Goal: Task Accomplishment & Management: Use online tool/utility

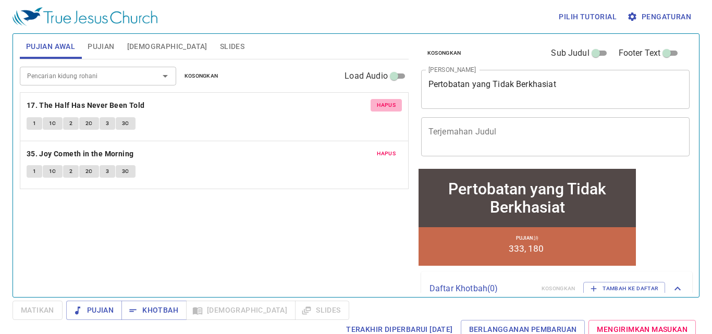
click at [381, 111] on button "Hapus" at bounding box center [386, 105] width 31 height 13
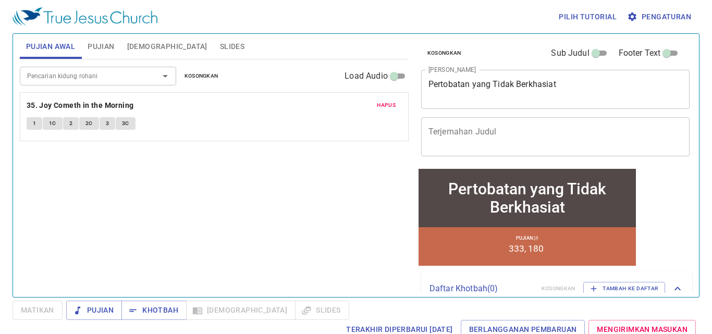
click at [381, 111] on button "Hapus" at bounding box center [386, 105] width 31 height 13
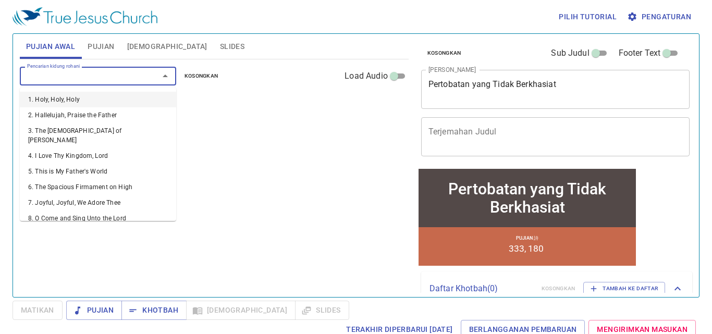
click at [129, 81] on input "Pencarian kidung rohani" at bounding box center [82, 76] width 119 height 12
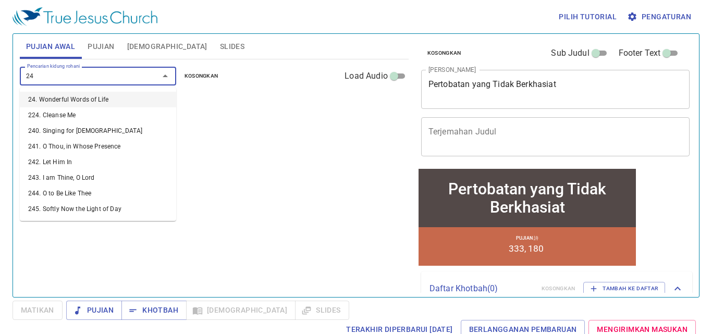
type input "243"
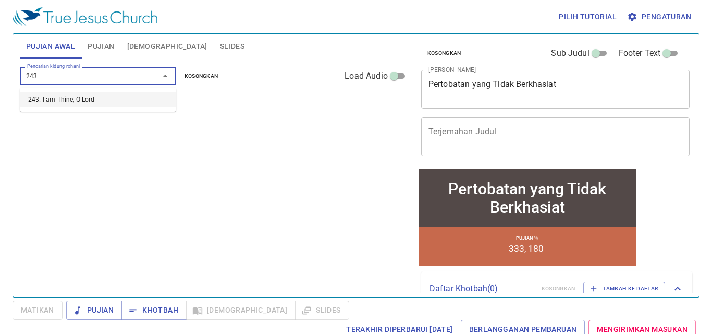
click at [148, 99] on li "243. I am Thine, O Lord" at bounding box center [98, 100] width 156 height 16
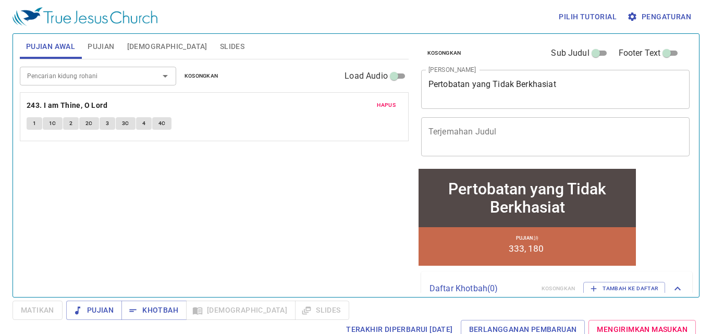
click at [153, 103] on p "243. I am Thine, O Lord" at bounding box center [214, 105] width 375 height 13
click at [76, 84] on div "Pencarian kidung rohani" at bounding box center [98, 76] width 156 height 18
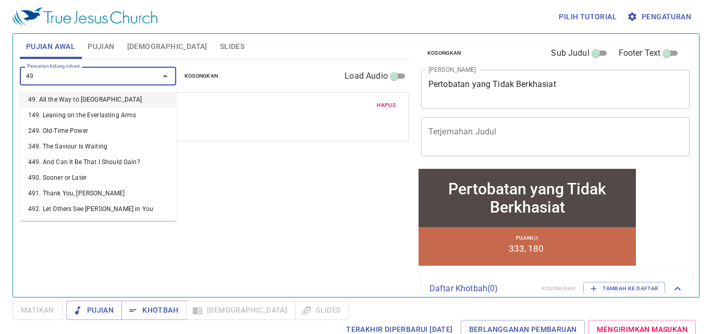
type input "498"
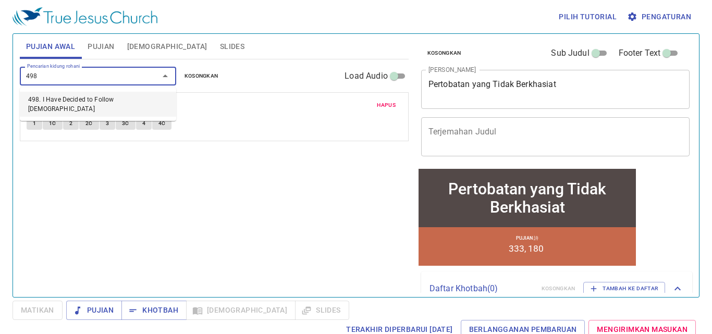
click at [129, 103] on li "498. I Have Decided to Follow Jesus" at bounding box center [98, 104] width 156 height 25
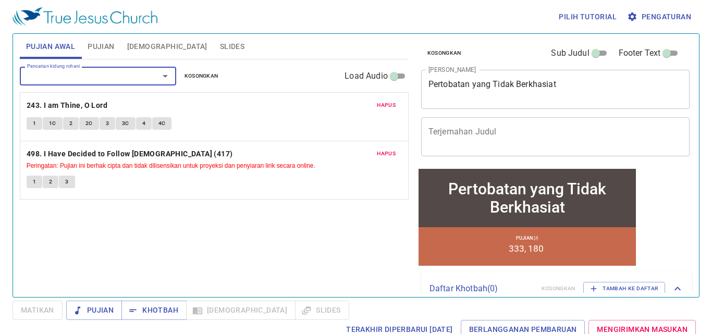
click at [108, 75] on input "Pencarian kidung rohani" at bounding box center [82, 76] width 119 height 12
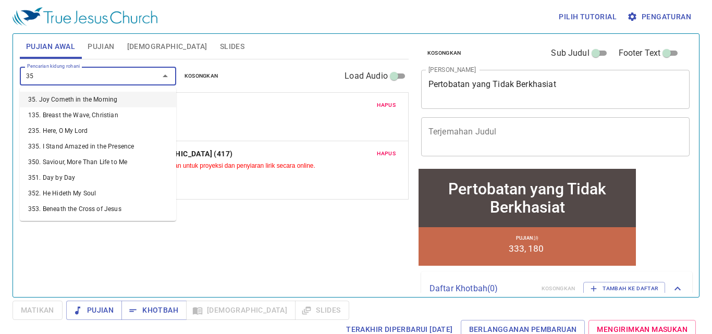
type input "352"
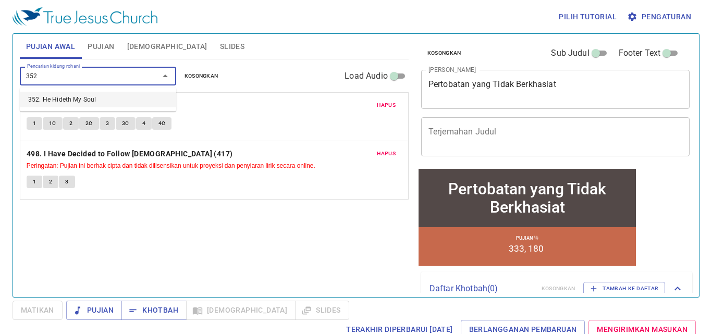
click at [128, 93] on li "352. He Hideth My Soul" at bounding box center [98, 100] width 156 height 16
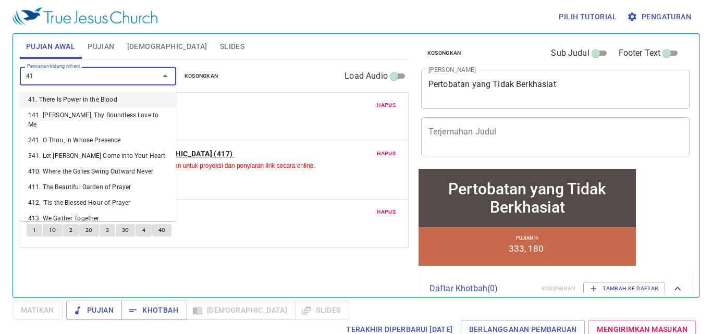
type input "417"
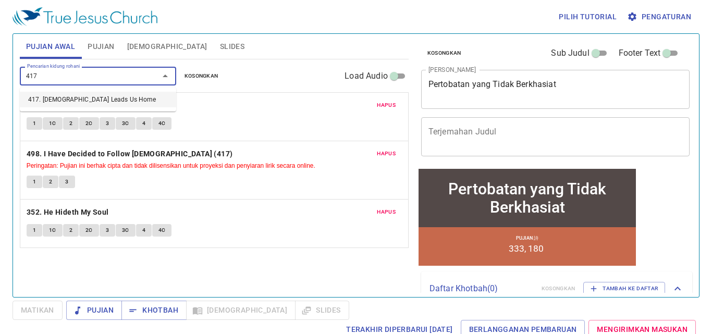
click at [128, 97] on li "417. Jesus Leads Us Home" at bounding box center [98, 100] width 156 height 16
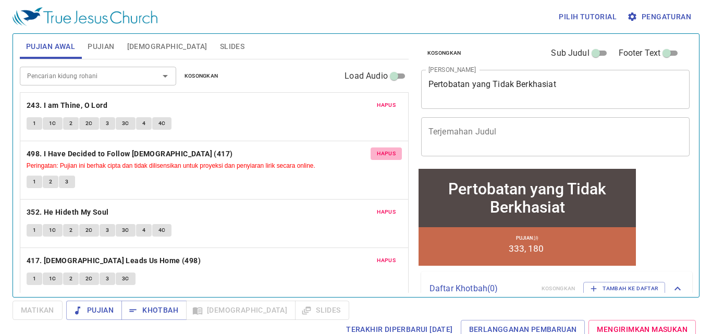
click at [378, 156] on span "Hapus" at bounding box center [386, 153] width 19 height 9
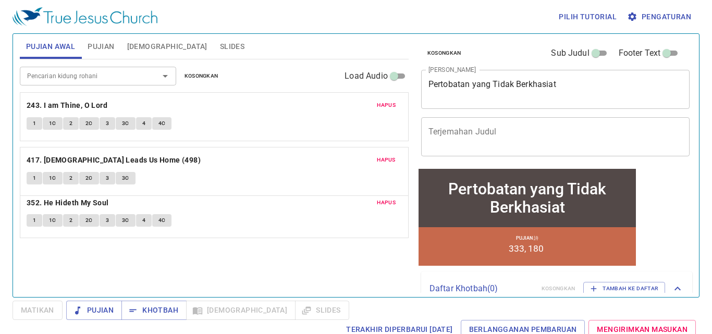
drag, startPoint x: 187, startPoint y: 206, endPoint x: 195, endPoint y: 159, distance: 48.2
click at [195, 189] on div "Hapus 243. I am Thine, O Lord 1 1C 2 2C 3 3C 4 4C Hapus 352. He Hideth My Soul …" at bounding box center [214, 213] width 389 height 49
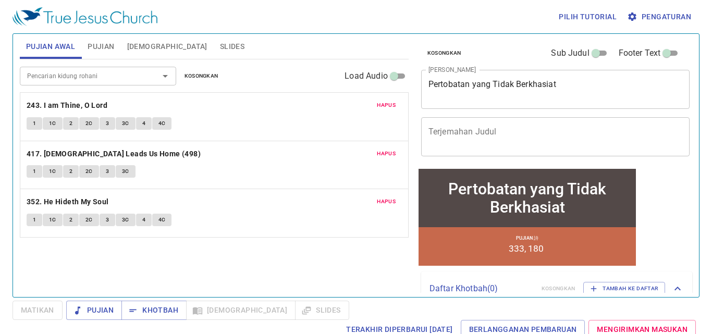
click at [220, 52] on span "Slides" at bounding box center [232, 46] width 25 height 13
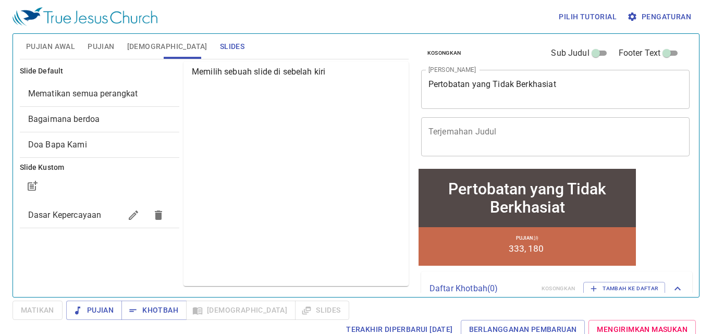
click at [113, 93] on span "Mematikan semua perangkat" at bounding box center [83, 94] width 110 height 10
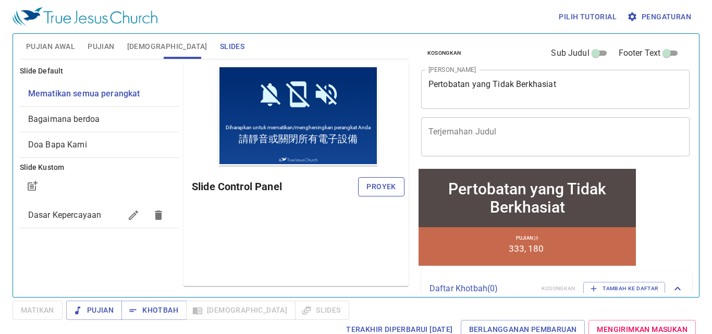
click at [386, 189] on span "Proyek" at bounding box center [380, 186] width 29 height 13
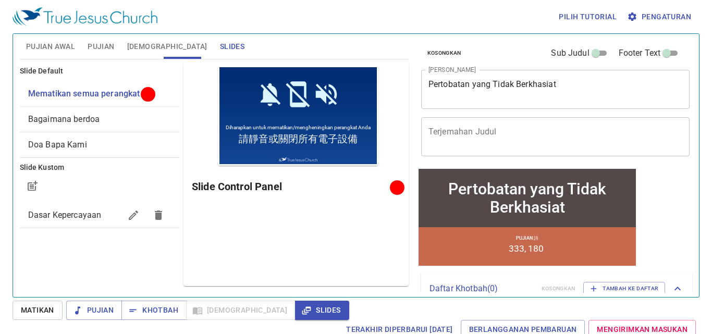
click at [58, 42] on span "Pujian Awal" at bounding box center [50, 46] width 49 height 13
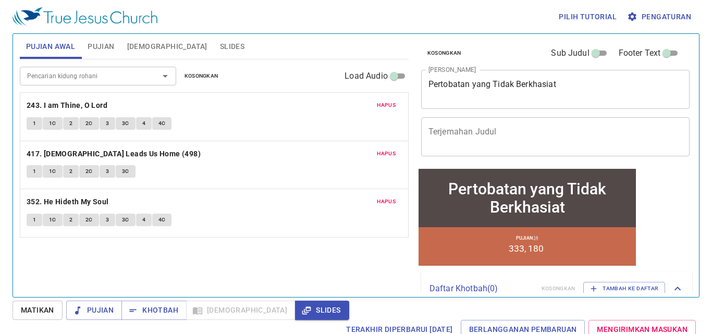
click at [91, 40] on span "Pujian" at bounding box center [101, 46] width 27 height 13
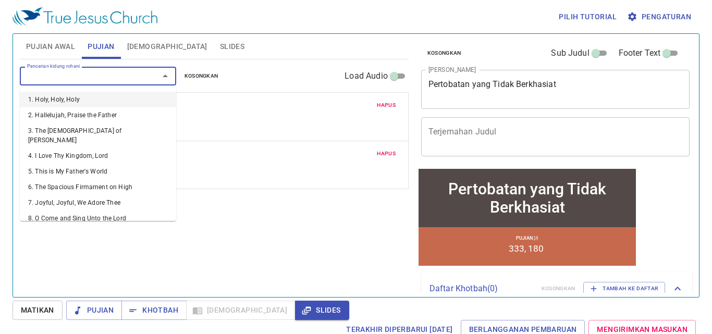
click at [67, 79] on input "Pencarian kidung rohani" at bounding box center [82, 76] width 119 height 12
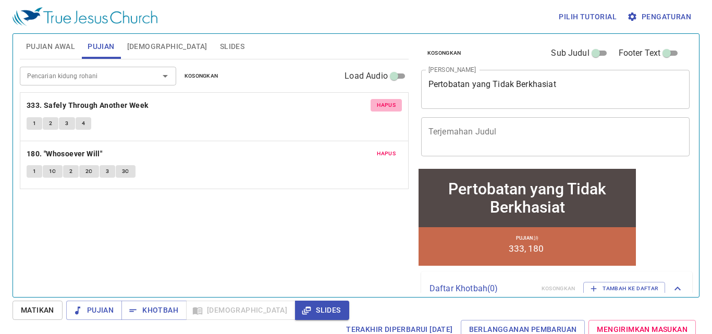
click at [386, 108] on span "Hapus" at bounding box center [386, 105] width 19 height 9
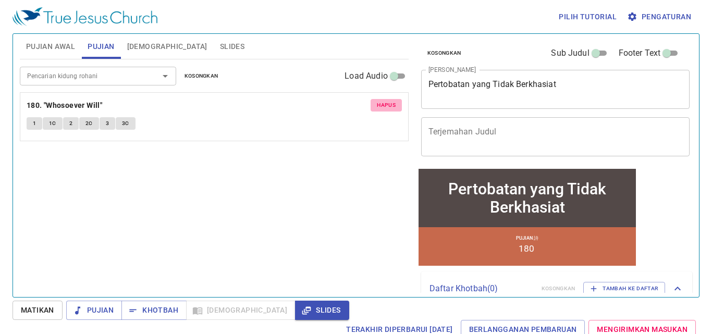
click at [386, 108] on span "Hapus" at bounding box center [386, 105] width 19 height 9
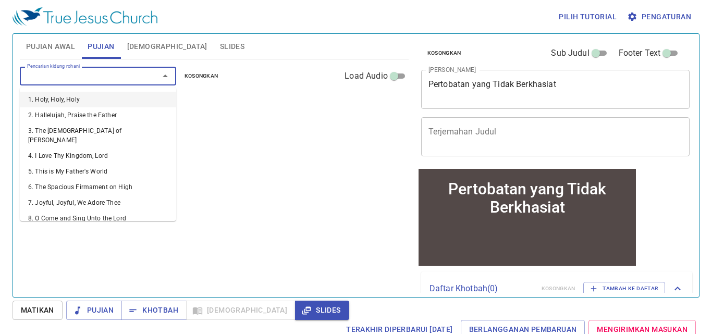
click at [81, 71] on input "Pencarian kidung rohani" at bounding box center [82, 76] width 119 height 12
type input "106"
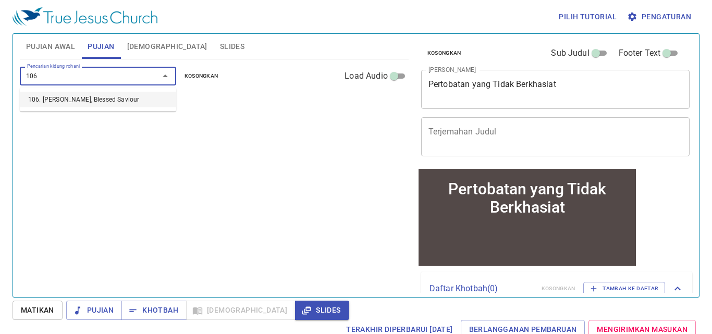
click at [90, 96] on li "106. [PERSON_NAME], Blessed Saviour" at bounding box center [98, 100] width 156 height 16
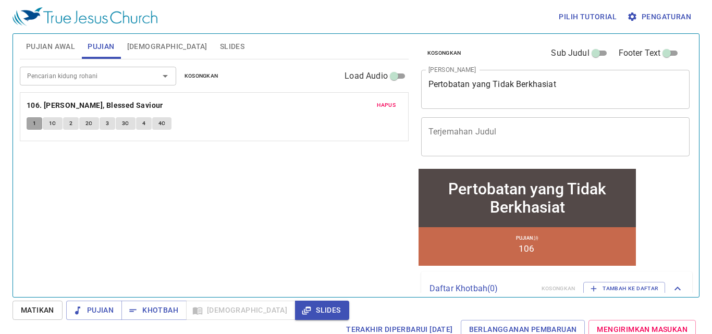
click at [31, 121] on button "1" at bounding box center [35, 123] width 16 height 13
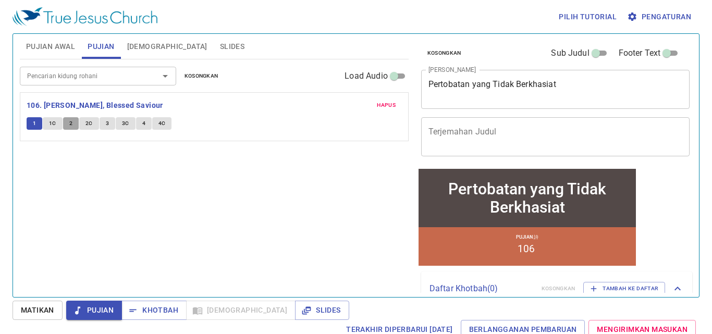
click at [65, 123] on button "2" at bounding box center [71, 123] width 16 height 13
click at [76, 123] on button "2" at bounding box center [71, 123] width 16 height 13
click at [36, 123] on button "1" at bounding box center [35, 123] width 16 height 13
click at [39, 309] on span "Matikan" at bounding box center [37, 310] width 33 height 13
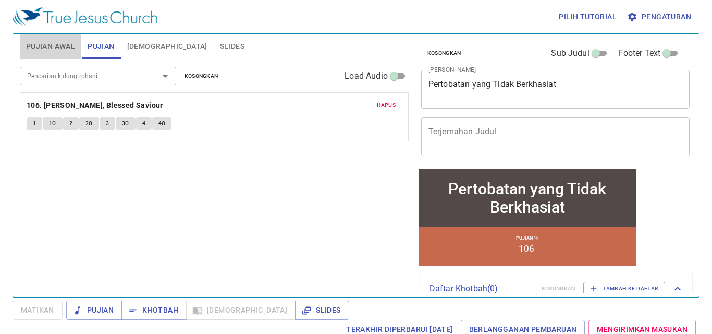
click at [54, 51] on span "Pujian Awal" at bounding box center [50, 46] width 49 height 13
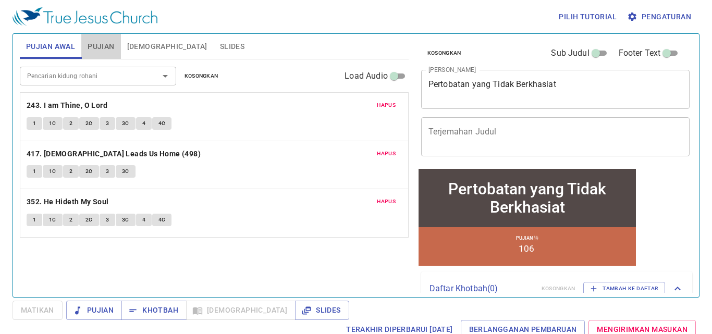
click at [95, 48] on span "Pujian" at bounding box center [101, 46] width 27 height 13
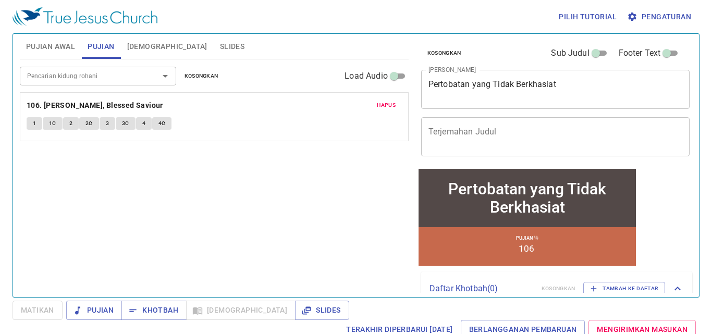
click at [99, 77] on input "Pencarian kidung rohani" at bounding box center [82, 76] width 119 height 12
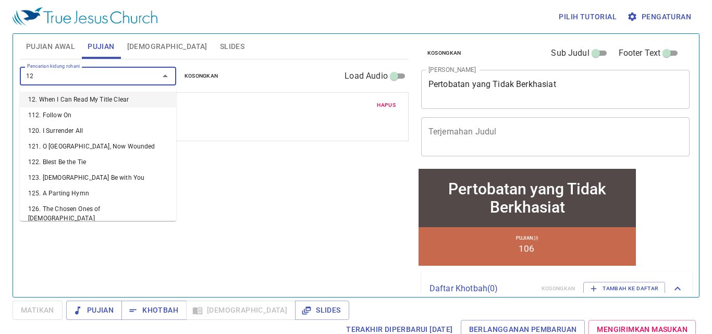
type input "122"
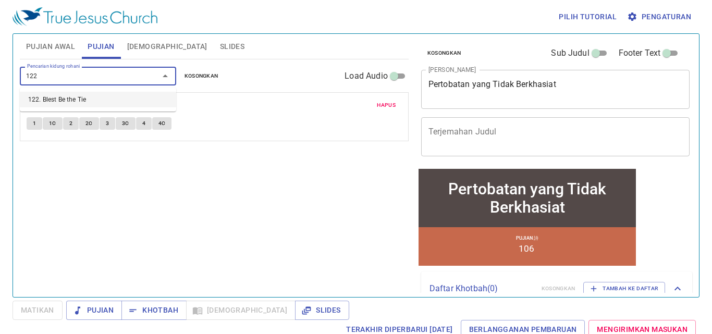
click at [130, 97] on li "122. Blest Be the Tie" at bounding box center [98, 100] width 156 height 16
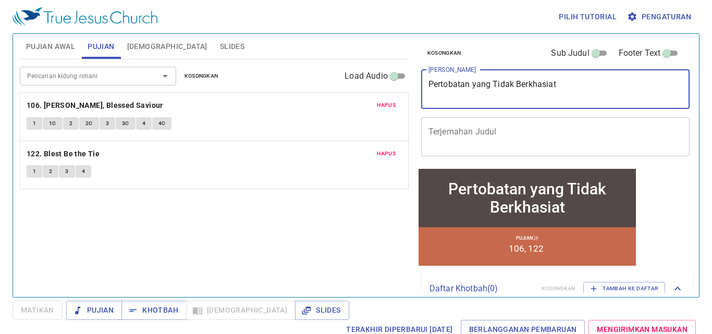
drag, startPoint x: 592, startPoint y: 97, endPoint x: 412, endPoint y: 95, distance: 179.9
click at [412, 95] on div "Pujian Awal Pujian Alkitab Slides Pencarian kidung rohani Pencarian kidung roha…" at bounding box center [356, 161] width 681 height 263
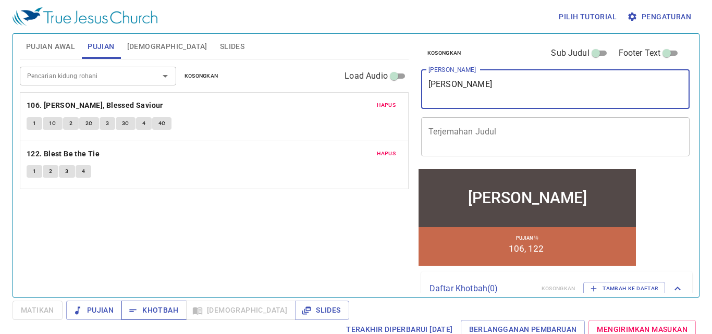
type textarea "[PERSON_NAME]"
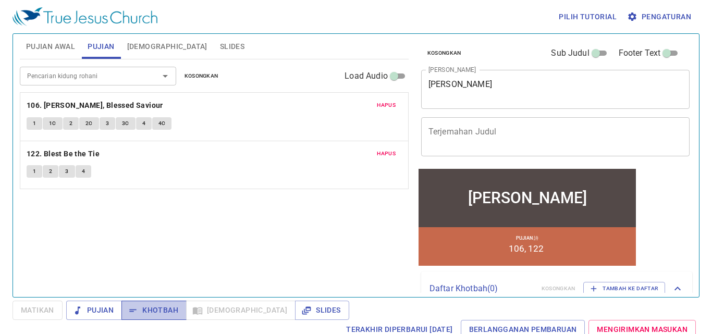
click at [170, 304] on span "Khotbah" at bounding box center [154, 310] width 48 height 13
click at [109, 268] on div "Pencarian kidung rohani Pencarian kidung rohani Kosongkan Load Audio Hapus 106.…" at bounding box center [214, 173] width 389 height 229
click at [52, 174] on span "2" at bounding box center [50, 171] width 3 height 9
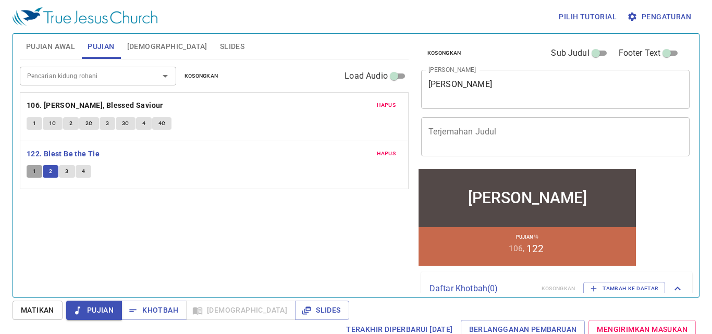
click at [39, 172] on button "1" at bounding box center [35, 171] width 16 height 13
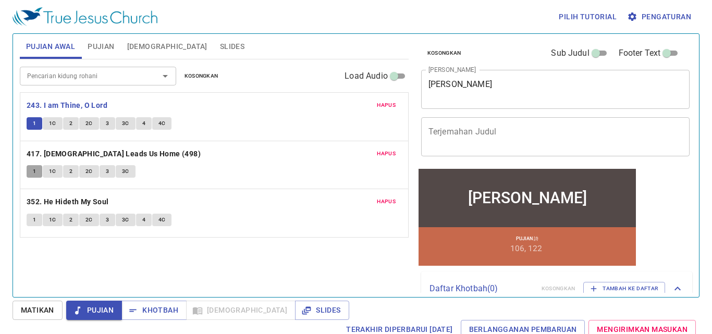
click at [33, 173] on span "1" at bounding box center [34, 171] width 3 height 9
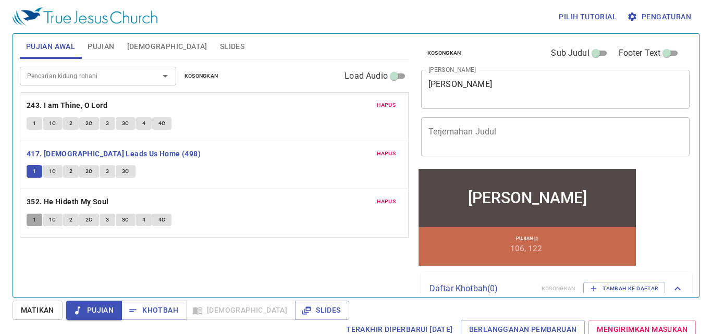
click at [31, 217] on button "1" at bounding box center [35, 220] width 16 height 13
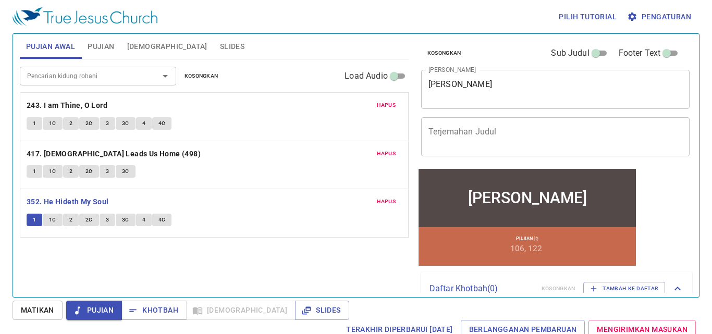
click at [52, 214] on button "1C" at bounding box center [53, 220] width 20 height 13
click at [106, 45] on span "Pujian" at bounding box center [101, 46] width 27 height 13
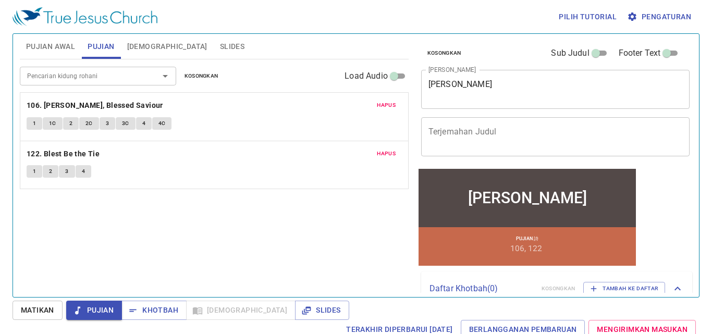
click at [148, 45] on span "[DEMOGRAPHIC_DATA]" at bounding box center [167, 46] width 80 height 13
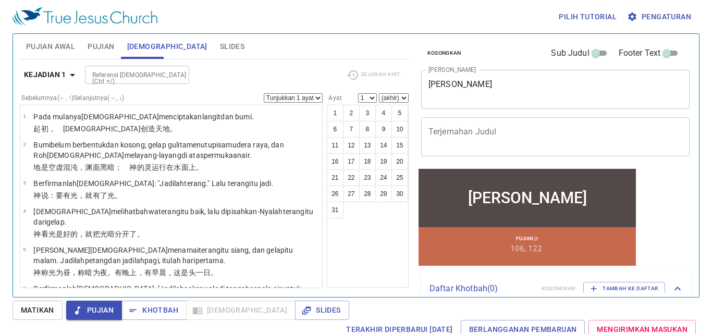
click at [62, 45] on span "Pujian Awal" at bounding box center [50, 46] width 49 height 13
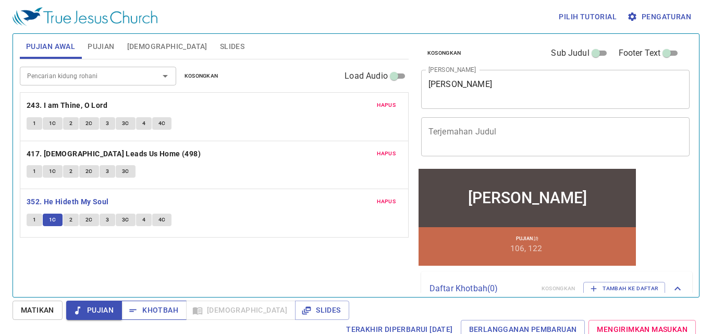
click at [150, 312] on span "Khotbah" at bounding box center [154, 310] width 48 height 13
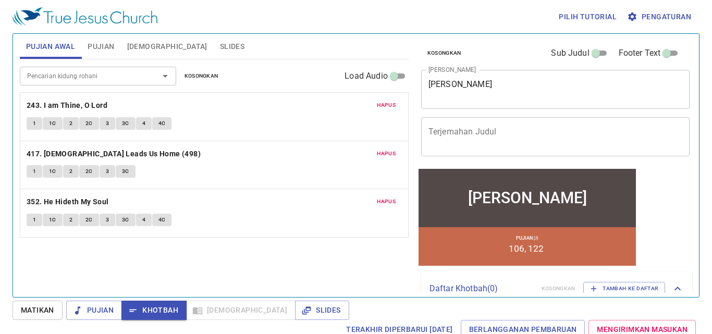
click at [149, 41] on span "[DEMOGRAPHIC_DATA]" at bounding box center [167, 46] width 80 height 13
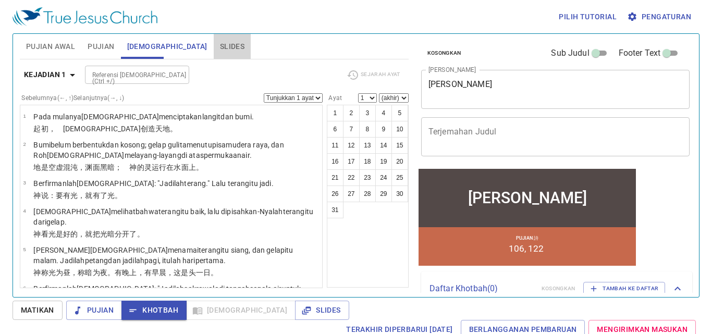
click at [220, 44] on span "Slides" at bounding box center [232, 46] width 25 height 13
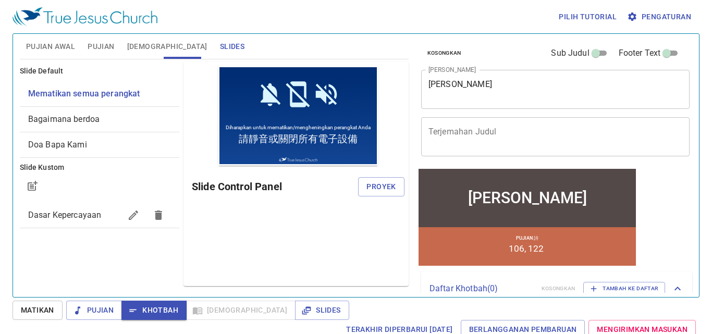
click at [372, 219] on div "Pratinjau Slide Control Panel Proyek" at bounding box center [295, 174] width 225 height 225
click at [243, 220] on div "Pratinjau Slide Control Panel Proyek" at bounding box center [295, 174] width 225 height 225
click at [62, 42] on span "Pujian Awal" at bounding box center [50, 46] width 49 height 13
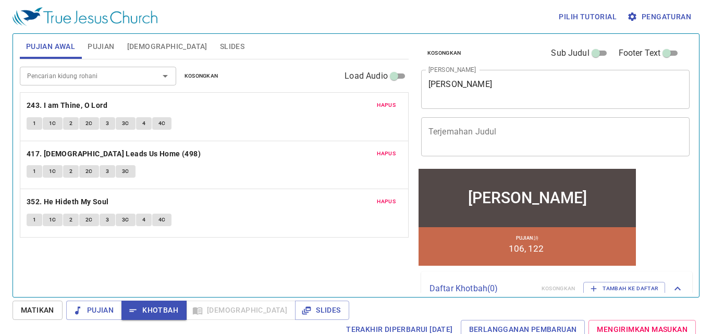
click at [97, 41] on span "Pujian" at bounding box center [101, 46] width 27 height 13
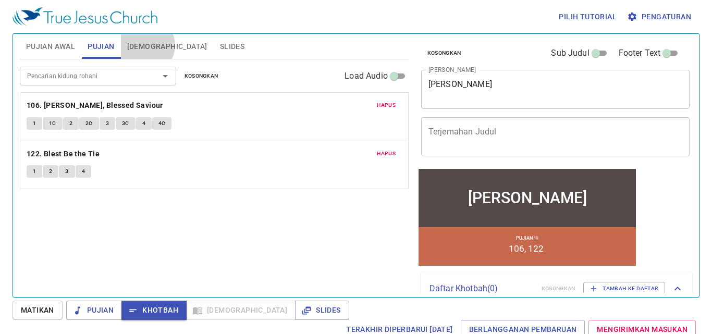
click at [146, 45] on span "[DEMOGRAPHIC_DATA]" at bounding box center [167, 46] width 80 height 13
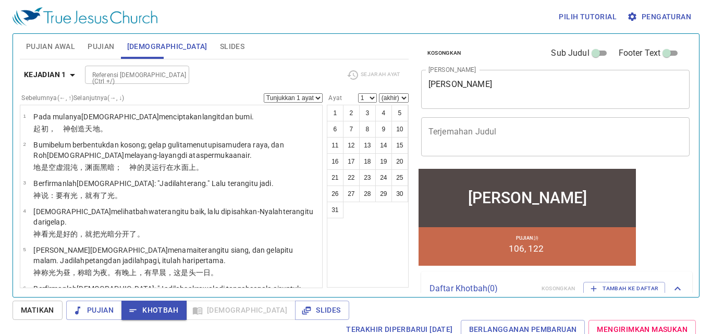
click at [48, 37] on button "Pujian Awal" at bounding box center [51, 46] width 62 height 25
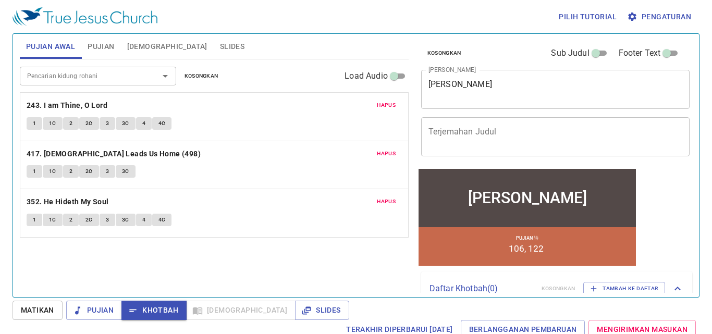
click at [153, 42] on span "[DEMOGRAPHIC_DATA]" at bounding box center [167, 46] width 80 height 13
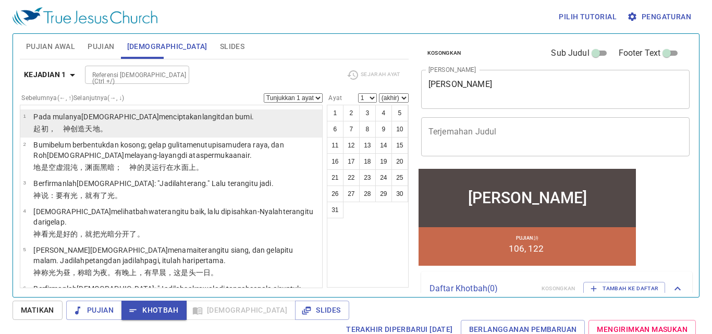
click at [123, 128] on p "﻿起初 ，　神 创造 天 地 。" at bounding box center [143, 129] width 220 height 10
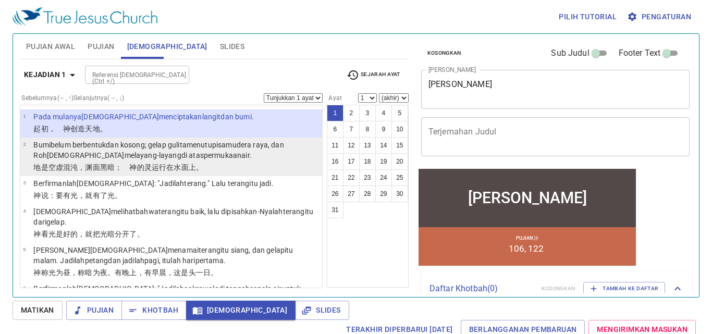
click at [128, 175] on li "2 Bumi belum berbentuk dan kosong ; gelap gulita menutupi samudera raya , dan R…" at bounding box center [171, 157] width 302 height 39
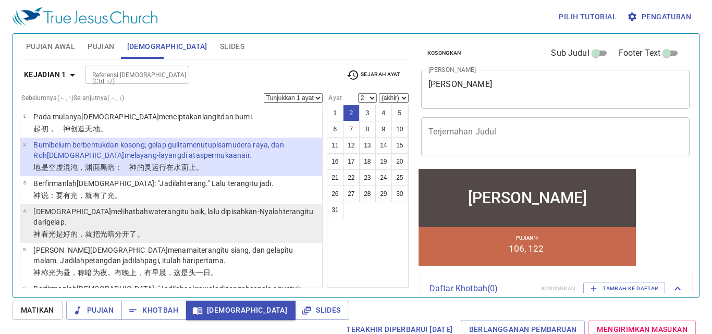
click at [127, 205] on li "4 Allah melihat bahwa terang itu baik , lalu dipisahkan-Nyalah terang itu dari …" at bounding box center [171, 223] width 302 height 39
select select "4"
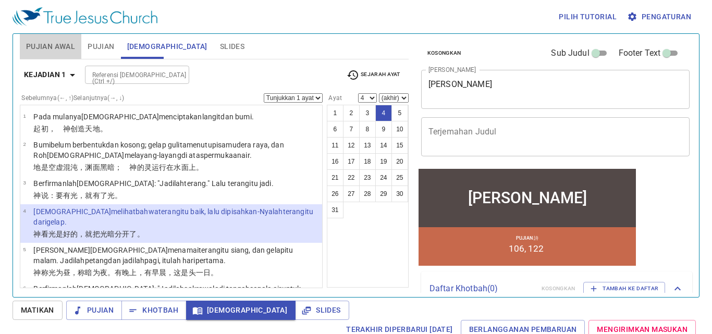
click at [33, 42] on span "Pujian Awal" at bounding box center [50, 46] width 49 height 13
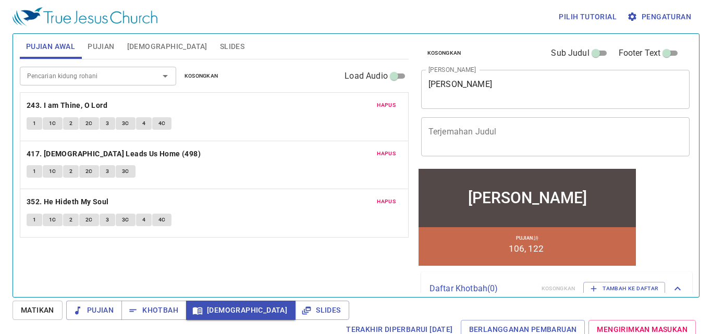
click at [659, 14] on span "Pengaturan" at bounding box center [660, 16] width 62 height 13
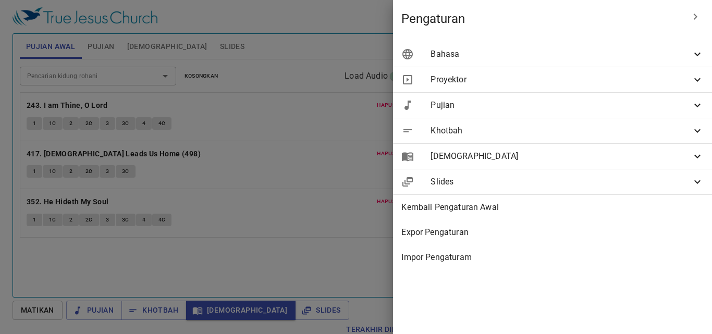
click at [550, 52] on span "Bahasa" at bounding box center [561, 54] width 261 height 13
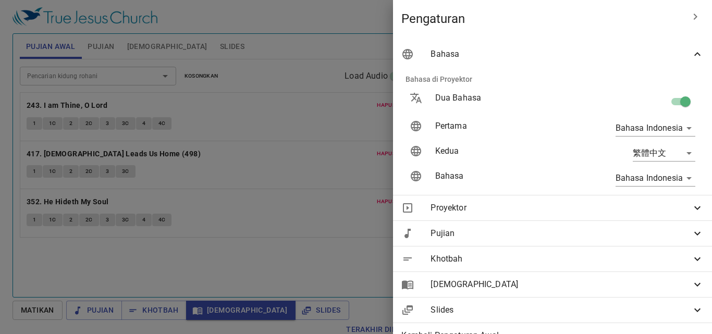
click at [673, 100] on input "checkbox" at bounding box center [685, 104] width 59 height 20
checkbox input "false"
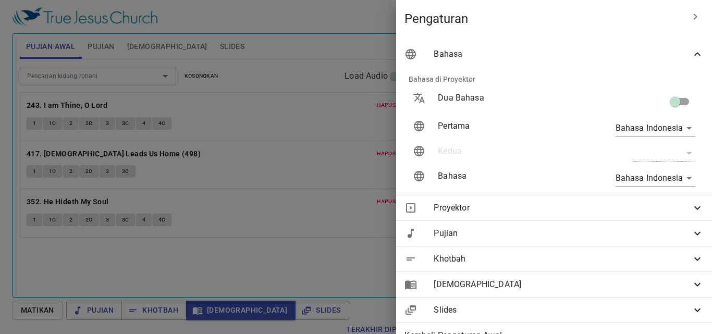
click at [257, 108] on div at bounding box center [356, 167] width 712 height 334
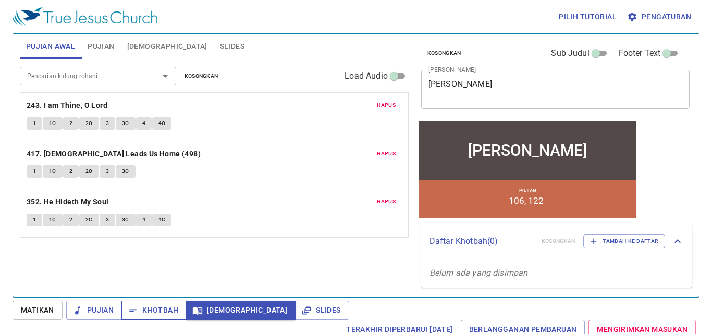
click at [140, 313] on span "Khotbah" at bounding box center [154, 310] width 48 height 13
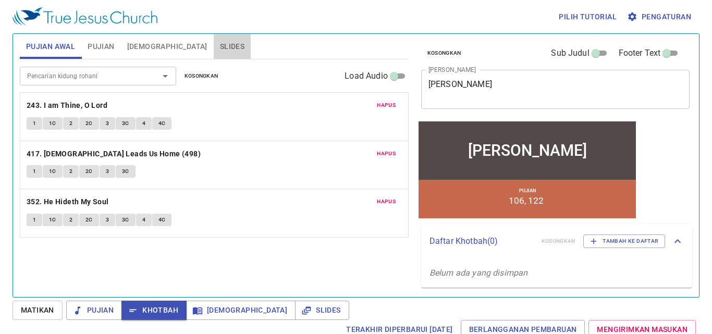
click at [220, 48] on span "Slides" at bounding box center [232, 46] width 25 height 13
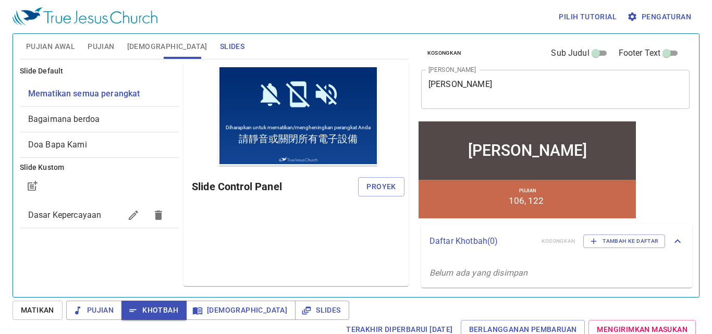
click at [89, 124] on span "Bagaimana berdoa" at bounding box center [99, 119] width 143 height 13
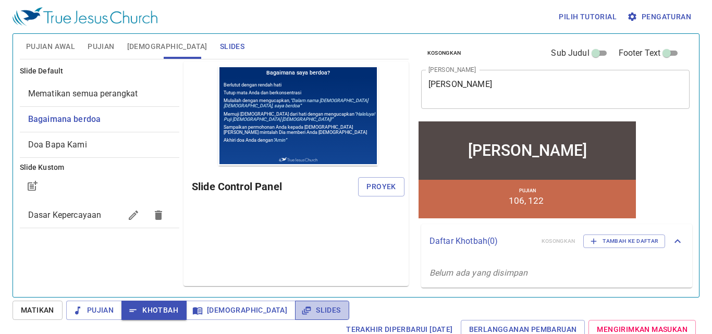
click at [303, 314] on span "Slides" at bounding box center [321, 310] width 37 height 13
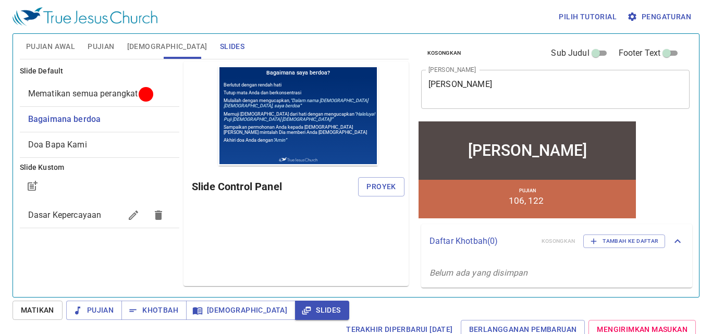
click at [385, 191] on span "Proyek" at bounding box center [380, 186] width 29 height 13
click at [172, 303] on button "Khotbah" at bounding box center [153, 310] width 65 height 19
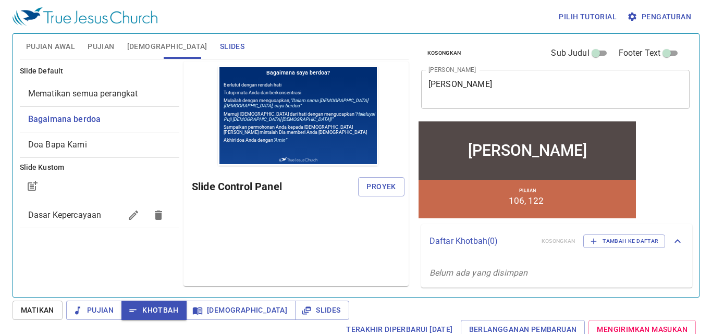
click at [69, 47] on span "Pujian Awal" at bounding box center [50, 46] width 49 height 13
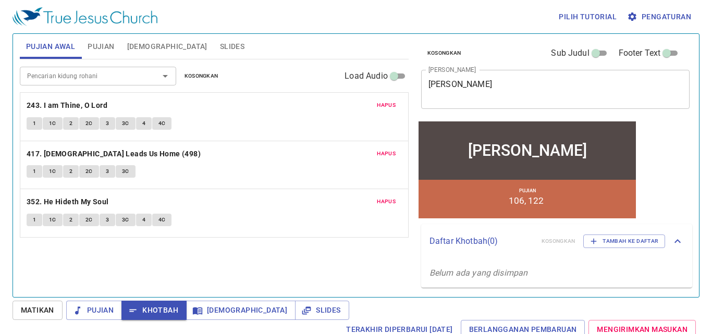
click at [35, 124] on span "1" at bounding box center [34, 123] width 3 height 9
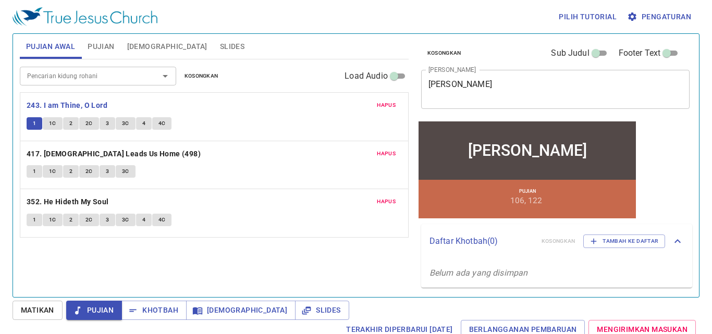
click at [53, 116] on div "Hapus 243. I am Thine, O Lord 1 1C 2 2C 3 3C 4 4C" at bounding box center [214, 117] width 388 height 48
click at [54, 119] on span "1C" at bounding box center [52, 123] width 7 height 9
click at [69, 126] on span "2" at bounding box center [70, 123] width 3 height 9
click at [90, 126] on span "2C" at bounding box center [88, 123] width 7 height 9
click at [108, 123] on span "3" at bounding box center [107, 123] width 3 height 9
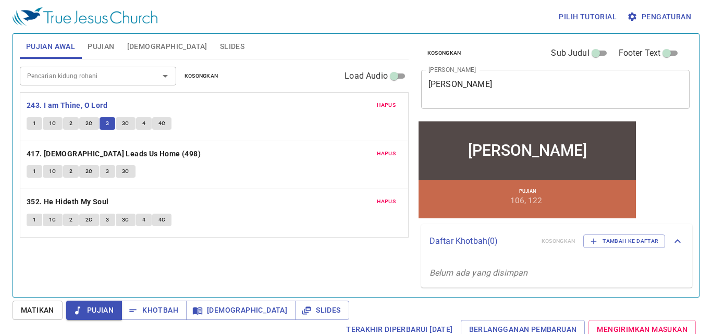
click at [120, 130] on div "1 1C 2 2C 3 3C 4 4C" at bounding box center [214, 124] width 375 height 15
click at [124, 124] on span "3C" at bounding box center [125, 123] width 7 height 9
click at [146, 122] on button "4" at bounding box center [144, 123] width 16 height 13
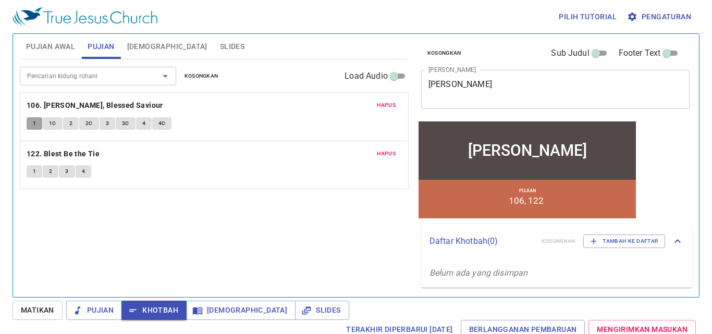
click at [34, 123] on span "1" at bounding box center [34, 123] width 3 height 9
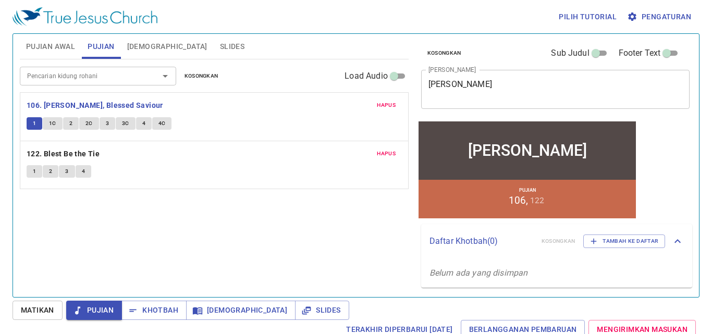
click at [54, 123] on span "1C" at bounding box center [52, 123] width 7 height 9
click at [70, 121] on span "2" at bounding box center [70, 123] width 3 height 9
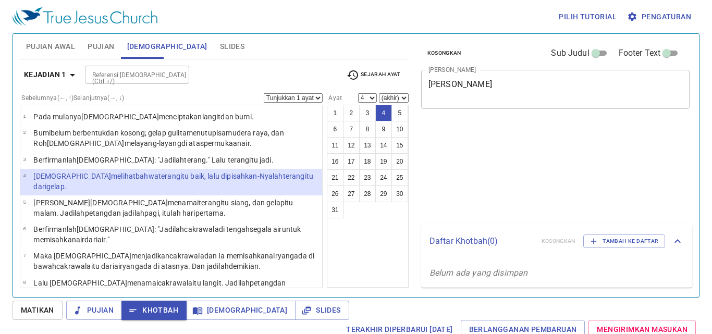
select select "4"
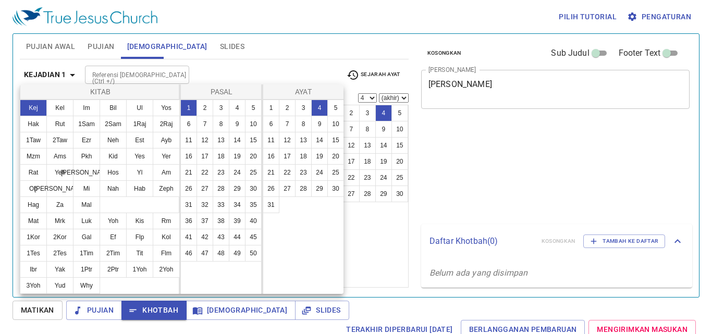
select select "4"
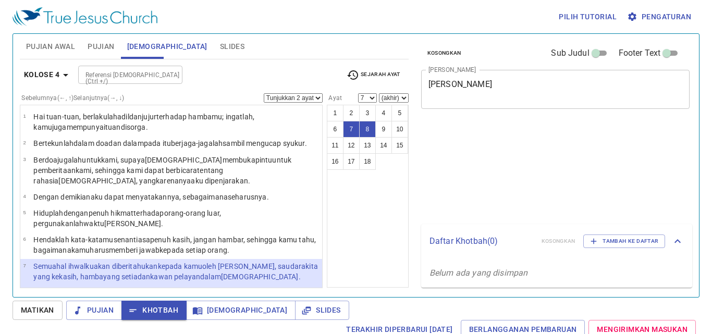
select select "2"
select select "7"
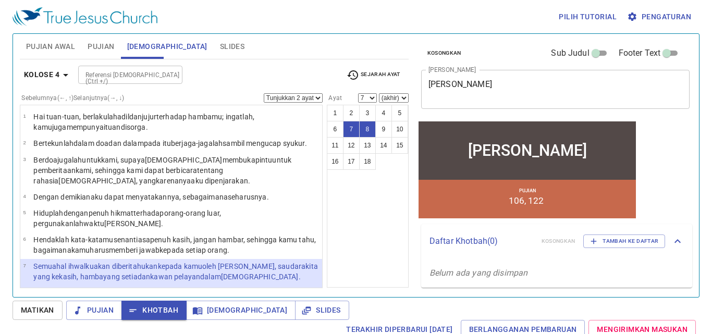
scroll to position [87, 0]
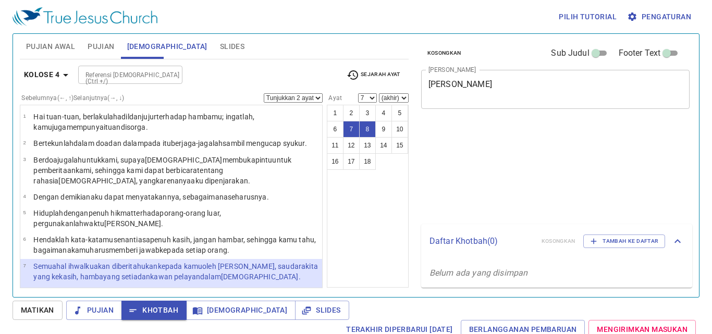
select select "2"
select select "7"
select select "2"
select select "7"
select select "2"
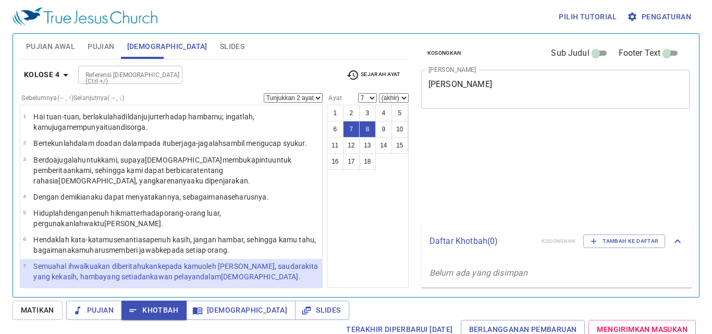
select select "7"
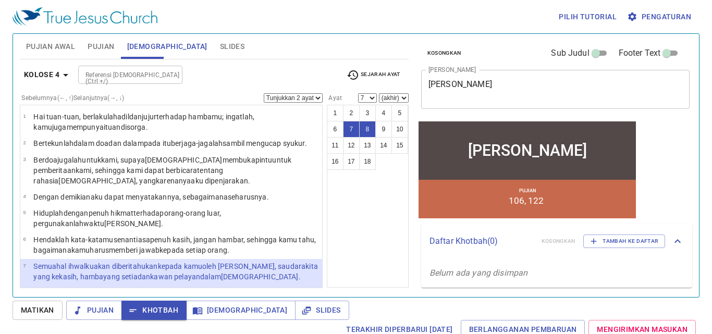
scroll to position [87, 0]
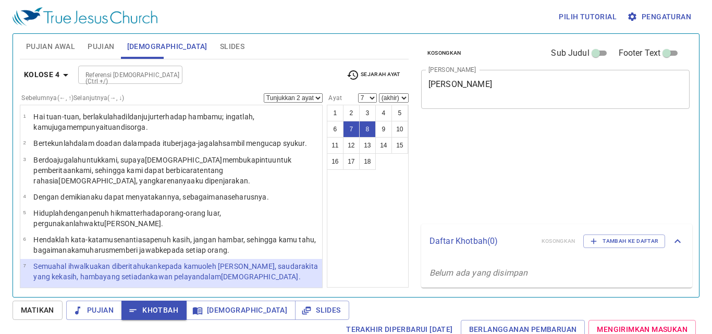
select select "2"
select select "7"
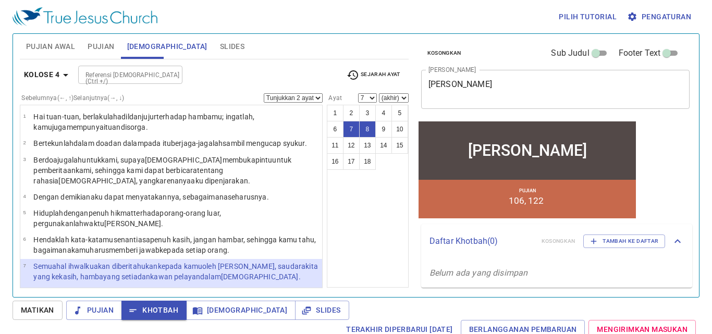
scroll to position [87, 0]
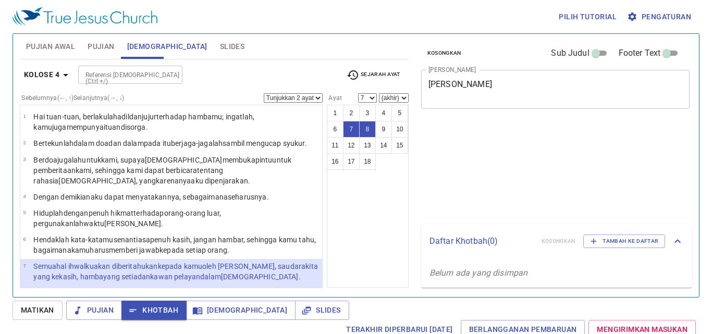
select select "2"
select select "7"
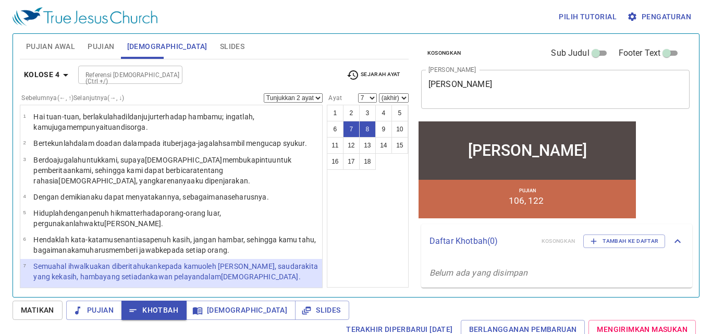
scroll to position [87, 0]
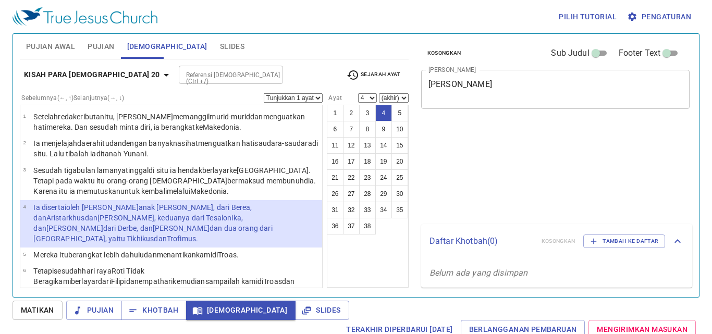
select select "4"
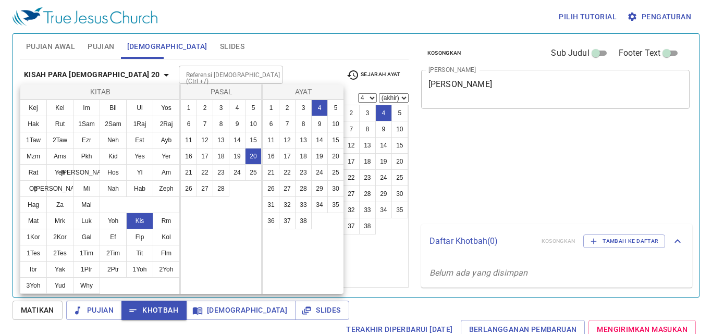
select select "4"
